Goal: Book appointment/travel/reservation

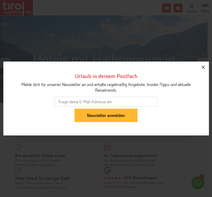
click at [202, 67] on icon "button" at bounding box center [203, 67] width 6 height 6
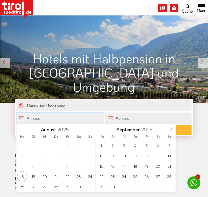
click at [40, 121] on input "text" at bounding box center [59, 117] width 86 height 11
click at [169, 143] on span "7" at bounding box center [169, 145] width 10 height 10
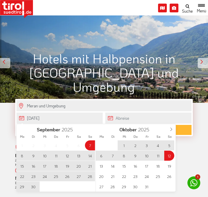
click at [171, 154] on span "12" at bounding box center [169, 156] width 10 height 10
type input "[DATE]"
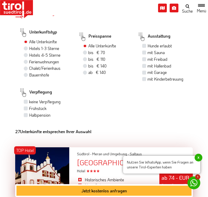
scroll to position [334, 0]
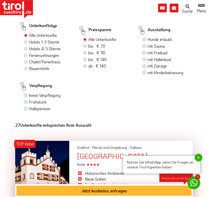
click at [29, 109] on label "Halbpension" at bounding box center [39, 109] width 21 height 6
click at [25, 109] on input "Halbpension" at bounding box center [26, 108] width 3 height 3
checkbox input "true"
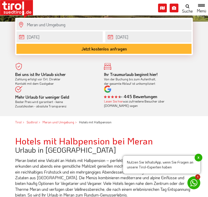
scroll to position [73, 0]
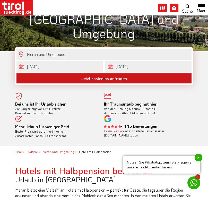
click at [84, 81] on button "Jetzt kostenlos anfragen" at bounding box center [103, 78] width 175 height 10
